Goal: Task Accomplishment & Management: Complete application form

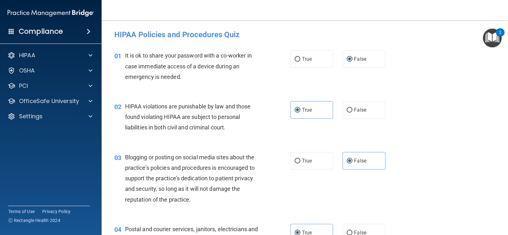
scroll to position [883, 0]
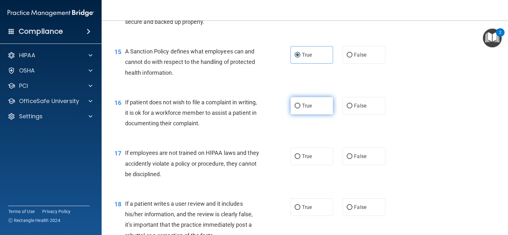
click at [295, 105] on input "True" at bounding box center [298, 106] width 6 height 5
radio input "true"
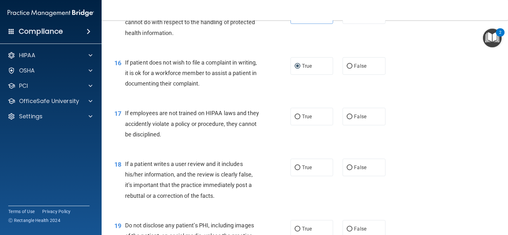
scroll to position [946, 0]
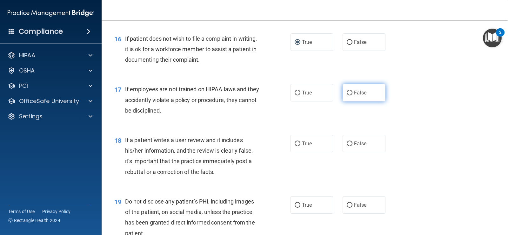
click at [347, 92] on input "False" at bounding box center [350, 92] width 6 height 5
radio input "true"
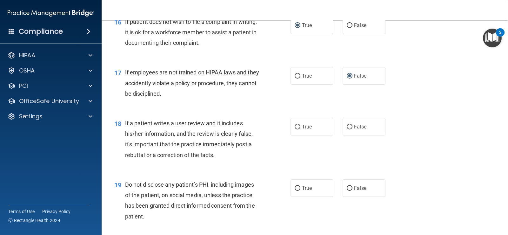
scroll to position [978, 0]
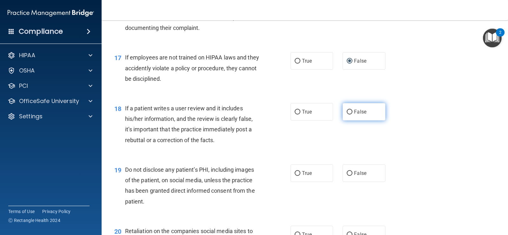
click at [362, 115] on label "False" at bounding box center [364, 111] width 43 height 17
click at [352, 114] on input "False" at bounding box center [350, 112] width 6 height 5
radio input "true"
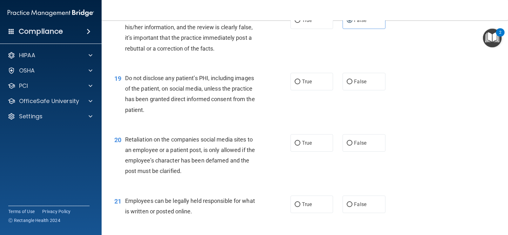
scroll to position [1073, 0]
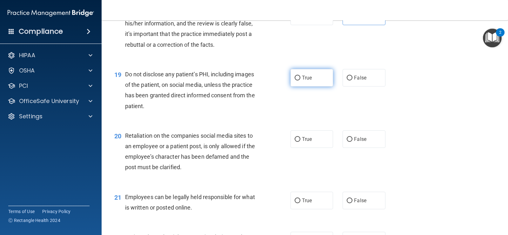
click at [310, 77] on label "True" at bounding box center [312, 77] width 43 height 17
click at [300, 77] on input "True" at bounding box center [298, 78] width 6 height 5
radio input "true"
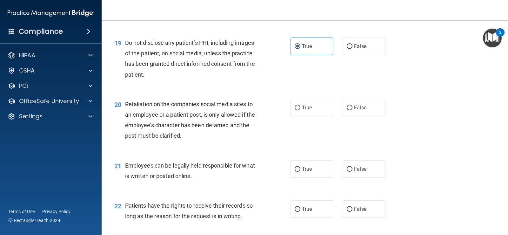
scroll to position [1105, 0]
click at [355, 105] on span "False" at bounding box center [360, 107] width 12 height 6
click at [352, 105] on input "False" at bounding box center [350, 107] width 6 height 5
radio input "true"
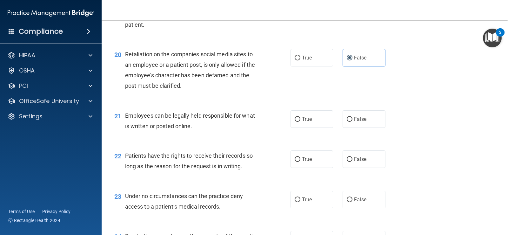
scroll to position [1169, 0]
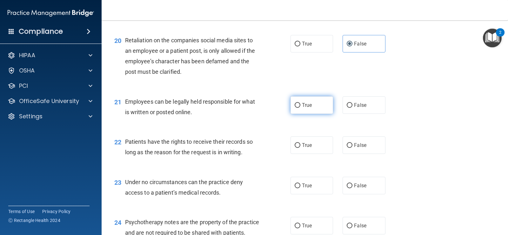
click at [318, 105] on label "True" at bounding box center [312, 104] width 43 height 17
click at [300, 105] on input "True" at bounding box center [298, 105] width 6 height 5
radio input "true"
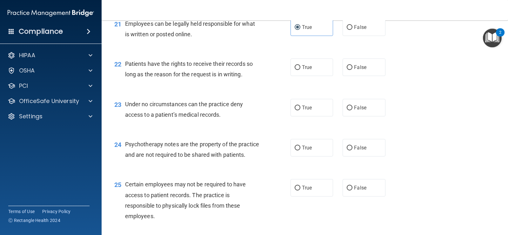
scroll to position [1252, 0]
